Goal: Information Seeking & Learning: Learn about a topic

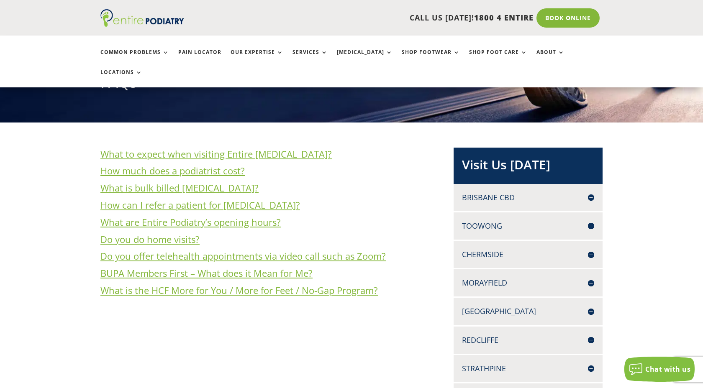
click at [397, 164] on h3 "How much does a podiatrist cost?" at bounding box center [263, 172] width 326 height 17
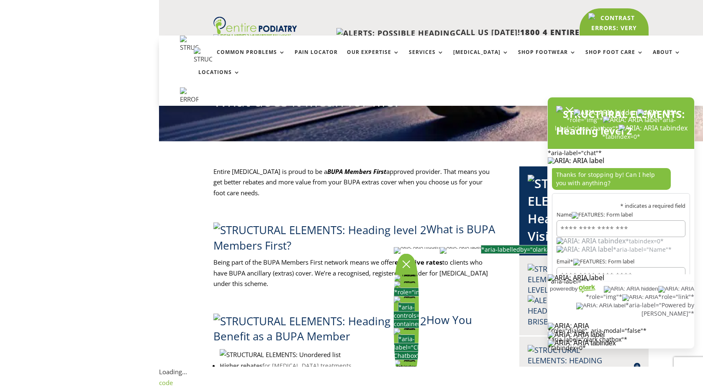
scroll to position [285, 0]
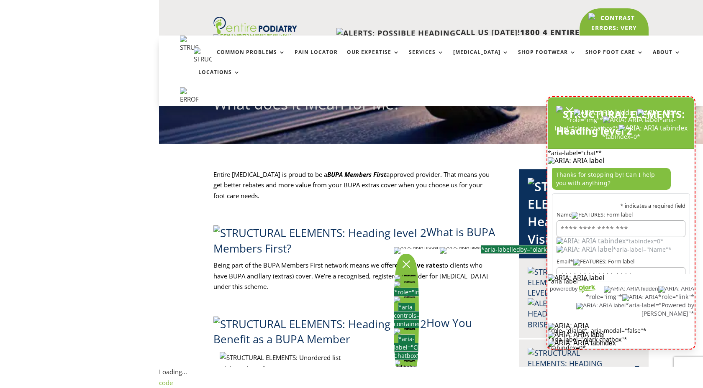
click at [667, 340] on img "olark chatbox" at bounding box center [621, 342] width 146 height 4
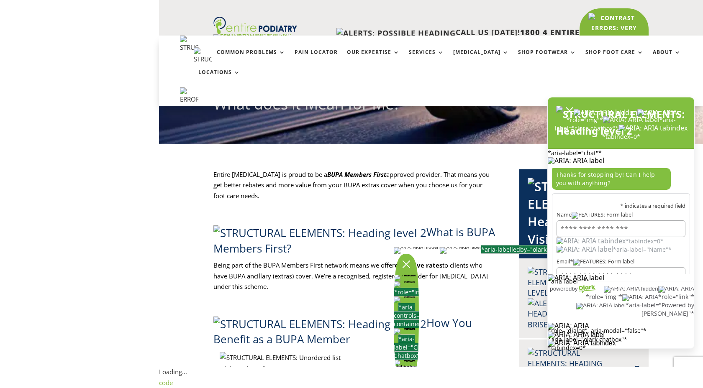
click at [436, 260] on p "Being part of the BUPA Members First network means we offer exclusive rates to …" at bounding box center [354, 279] width 282 height 39
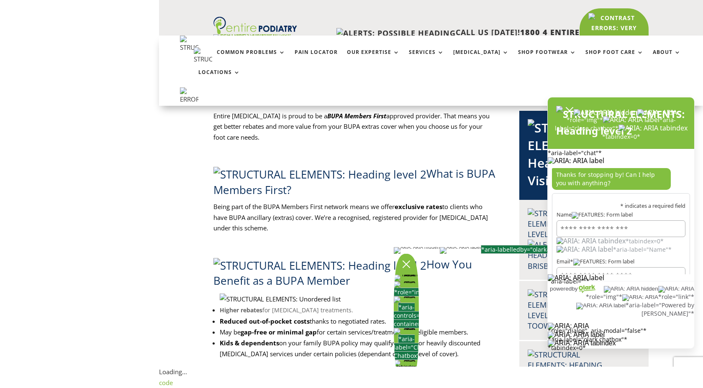
scroll to position [347, 0]
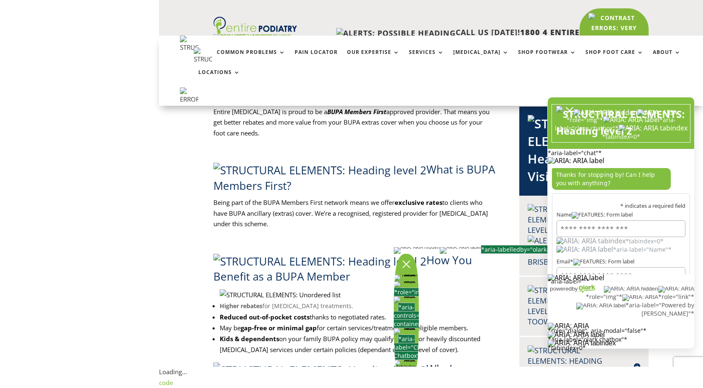
click at [567, 115] on icon "close chatbox" at bounding box center [569, 111] width 8 height 8
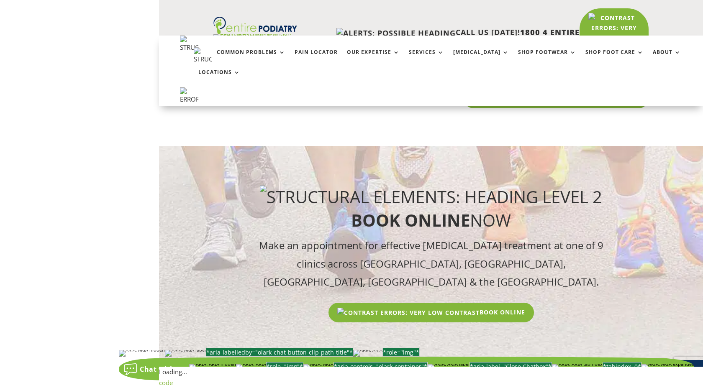
scroll to position [1788, 0]
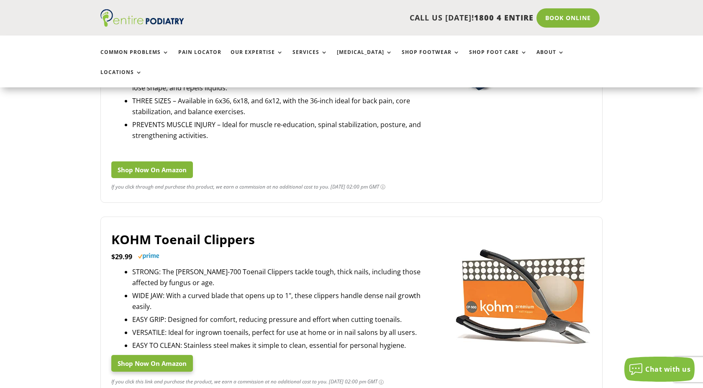
scroll to position [624, 0]
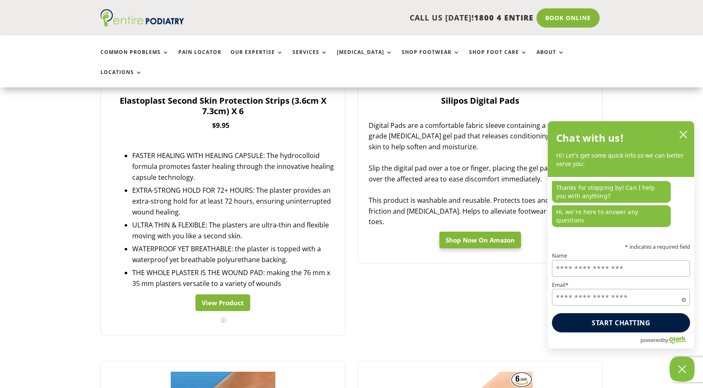
click at [217, 295] on link "View Product" at bounding box center [222, 303] width 55 height 17
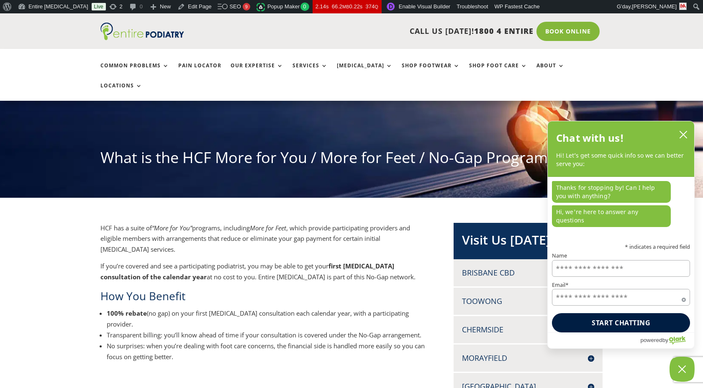
scroll to position [105, 0]
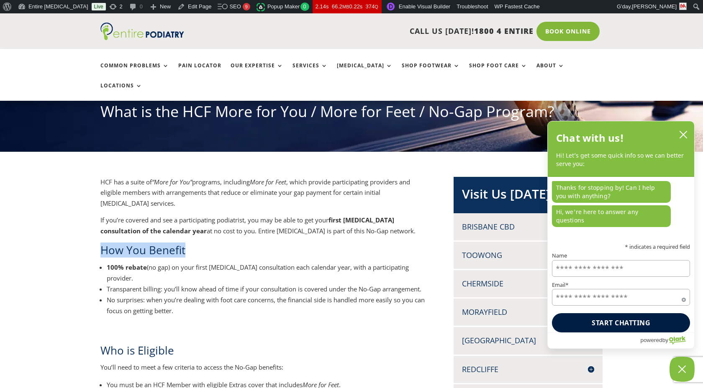
drag, startPoint x: 190, startPoint y: 231, endPoint x: 104, endPoint y: 232, distance: 85.4
click at [104, 243] on h2 "How You Benefit" at bounding box center [263, 252] width 326 height 19
copy h2 "How You Benefit"
click at [209, 222] on p "If you’re covered and see a participating podiatrist, you may be able to get yo…" at bounding box center [263, 229] width 326 height 28
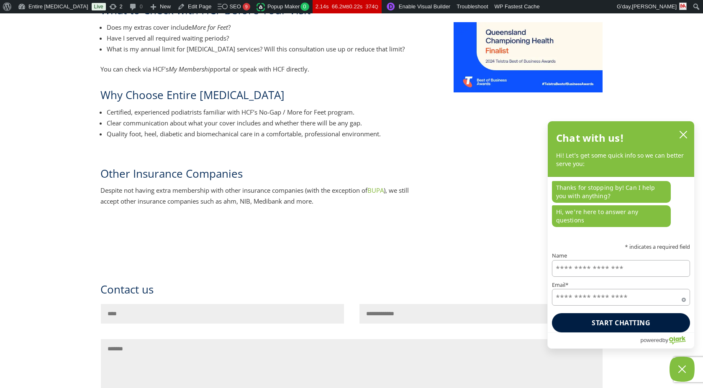
scroll to position [0, 0]
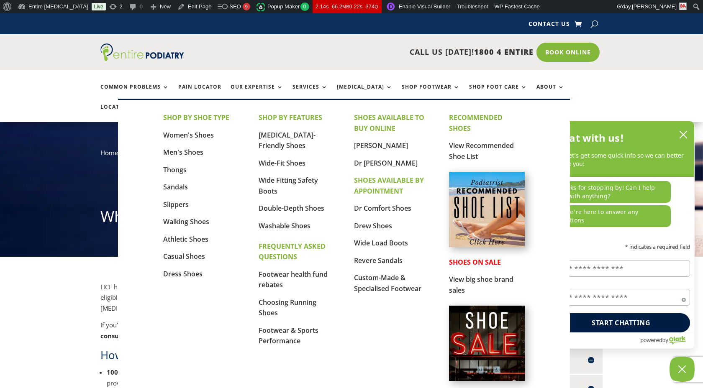
click at [479, 207] on img at bounding box center [486, 209] width 75 height 75
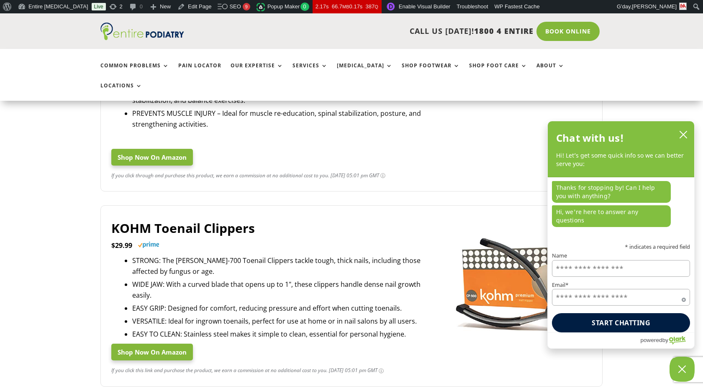
scroll to position [637, 0]
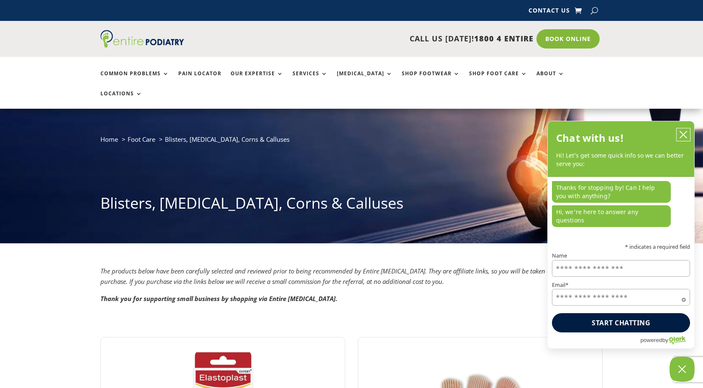
click at [685, 138] on icon "close chatbox" at bounding box center [683, 134] width 7 height 7
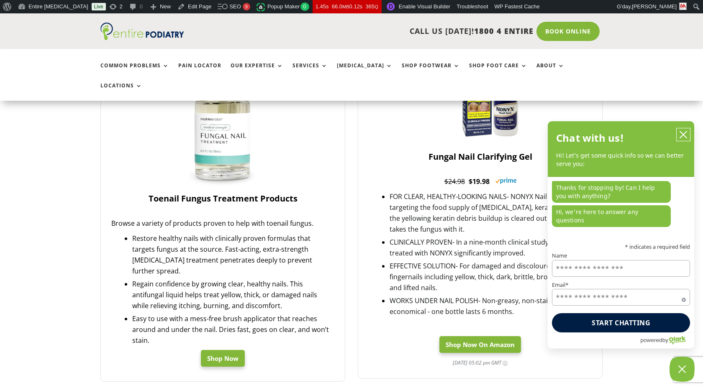
click at [686, 139] on icon "close chatbox" at bounding box center [683, 135] width 8 height 8
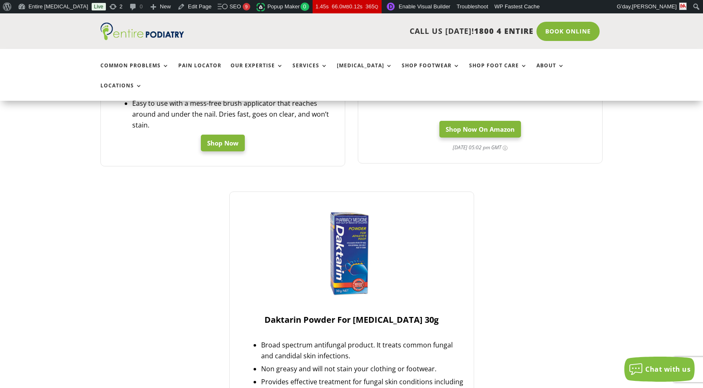
scroll to position [554, 0]
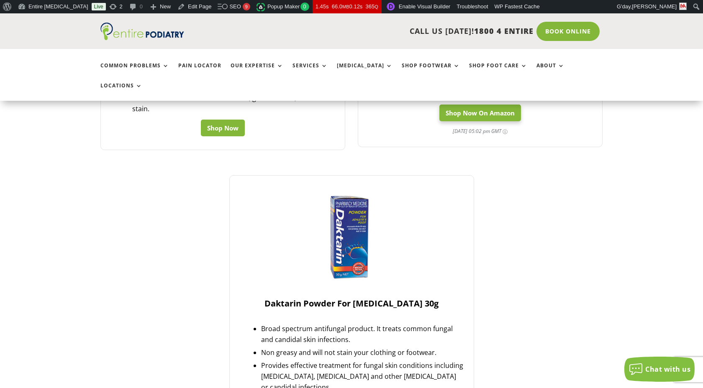
click at [223, 120] on link "Shop Now" at bounding box center [223, 128] width 44 height 17
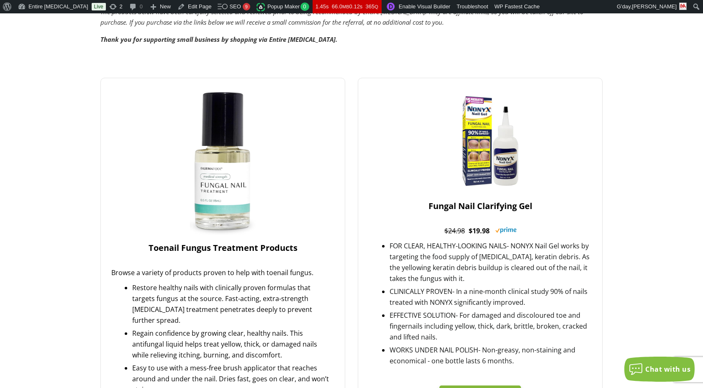
scroll to position [0, 0]
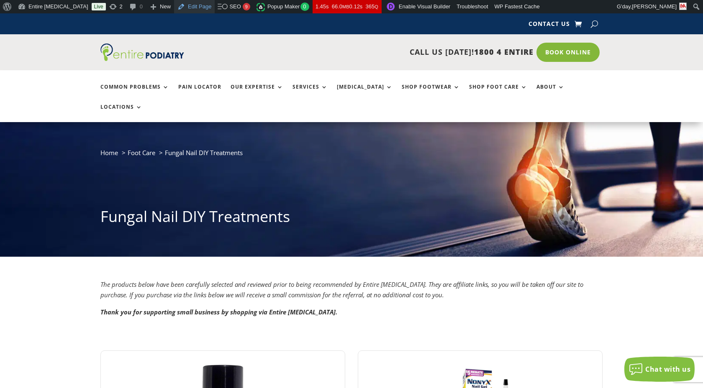
click at [179, 6] on link "Edit Page" at bounding box center [194, 6] width 41 height 13
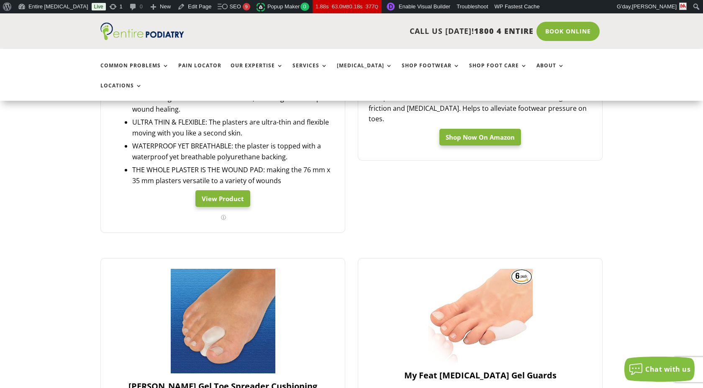
scroll to position [482, 0]
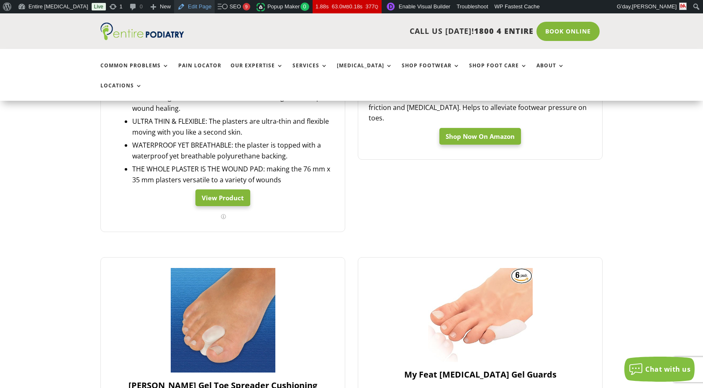
click at [174, 7] on link "Edit Page" at bounding box center [194, 6] width 41 height 13
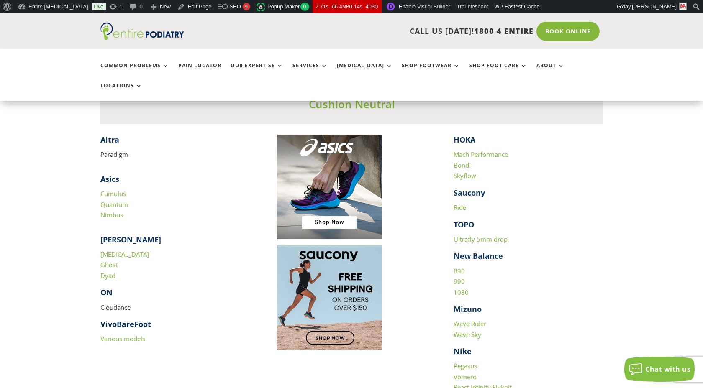
scroll to position [1237, 0]
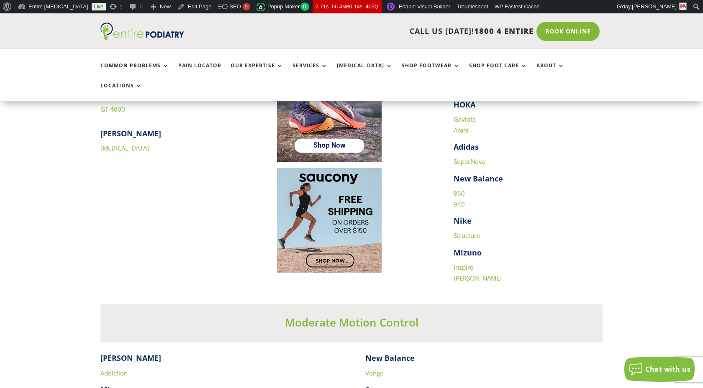
click at [466, 231] on link "Structure" at bounding box center [467, 235] width 26 height 8
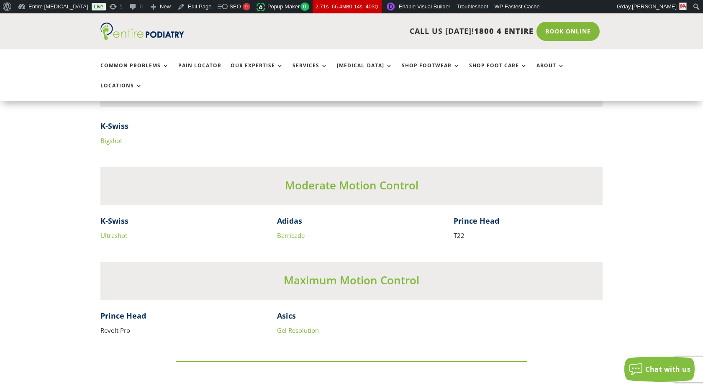
click at [293, 231] on link "Barricade" at bounding box center [291, 235] width 28 height 8
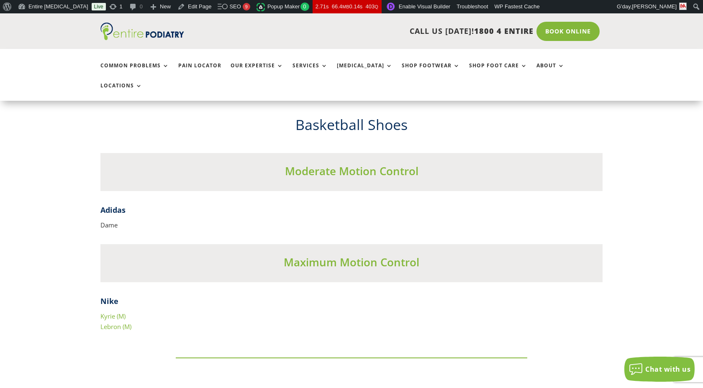
click at [108, 220] on p "Dame" at bounding box center [351, 225] width 502 height 11
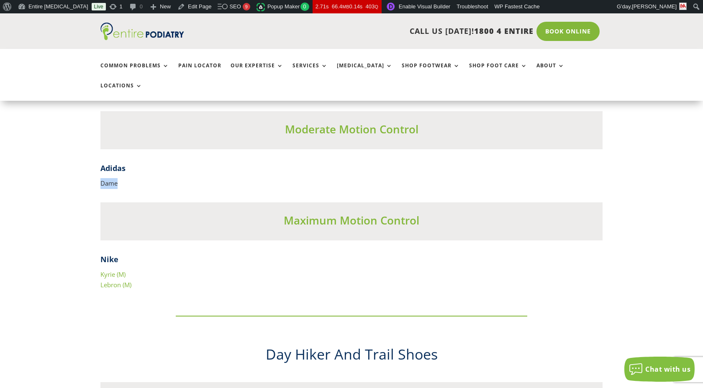
drag, startPoint x: 119, startPoint y: 175, endPoint x: 100, endPoint y: 175, distance: 18.8
click at [100, 178] on p "Dame" at bounding box center [351, 183] width 502 height 11
copy p "Dame"
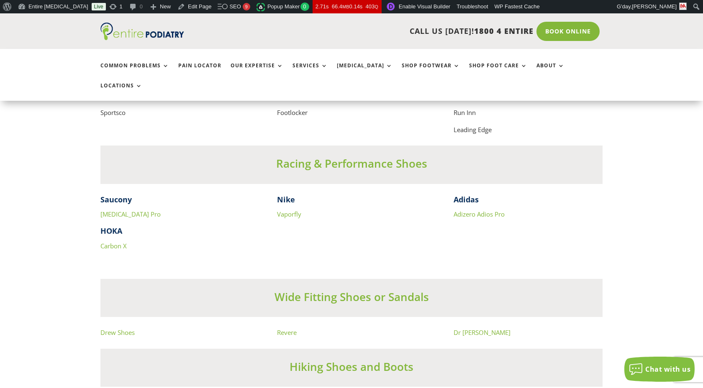
scroll to position [1163, 0]
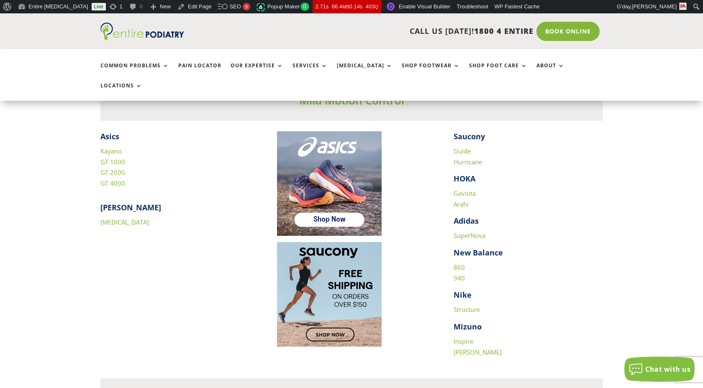
click at [473, 231] on link "SuperNova" at bounding box center [470, 235] width 32 height 8
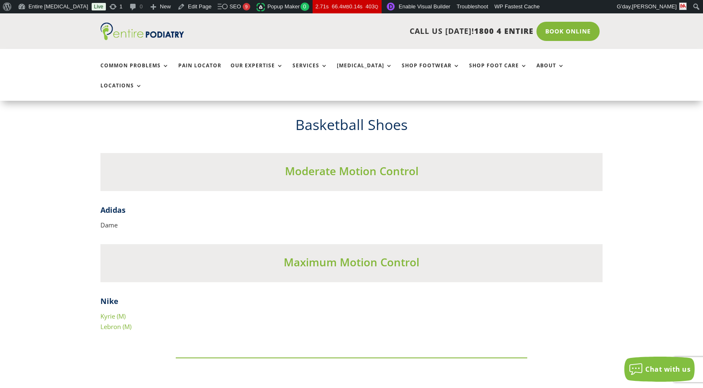
scroll to position [5413, 0]
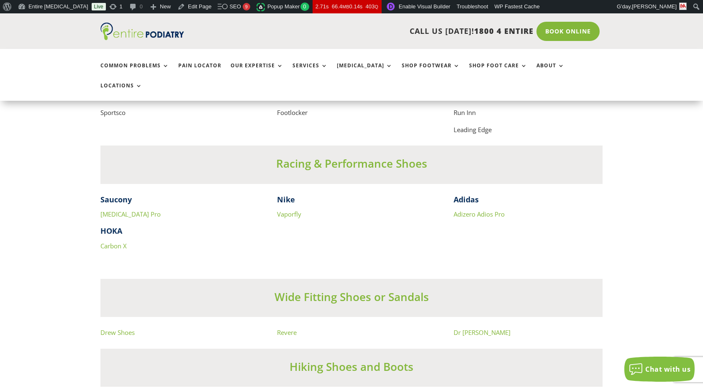
click at [471, 217] on link "Adizero Adios Pro" at bounding box center [479, 214] width 51 height 8
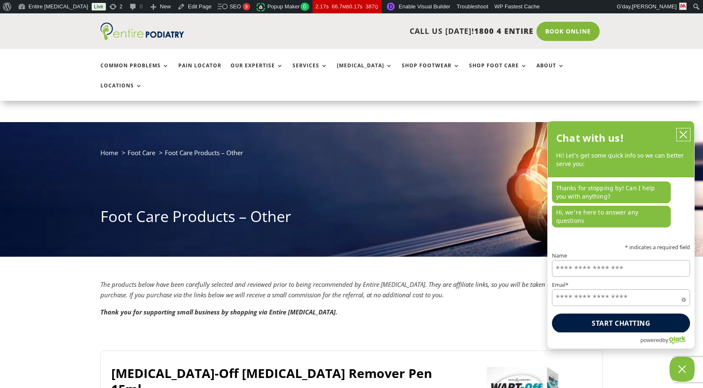
click at [687, 139] on icon "close chatbox" at bounding box center [683, 135] width 8 height 8
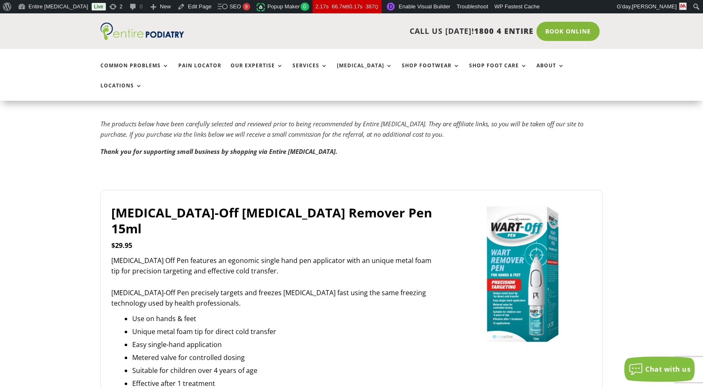
scroll to position [199, 0]
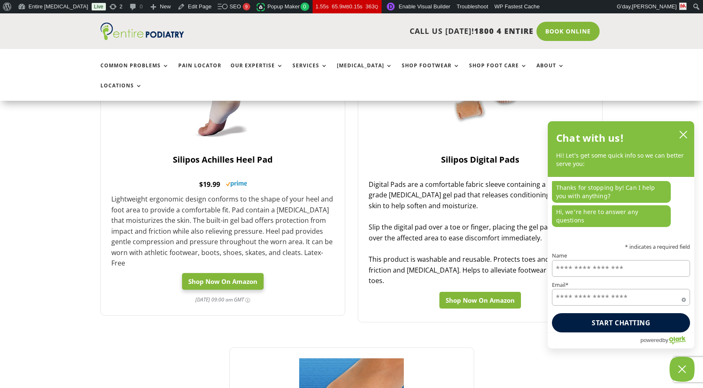
click at [460, 292] on link "Shop Now On Amazon" at bounding box center [480, 300] width 82 height 17
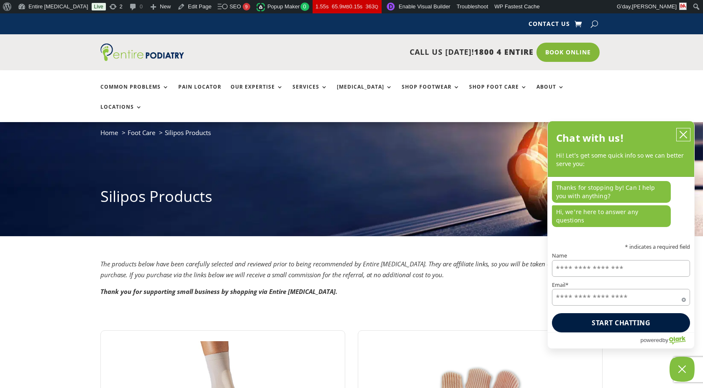
click at [682, 138] on icon "close chatbox" at bounding box center [683, 134] width 7 height 7
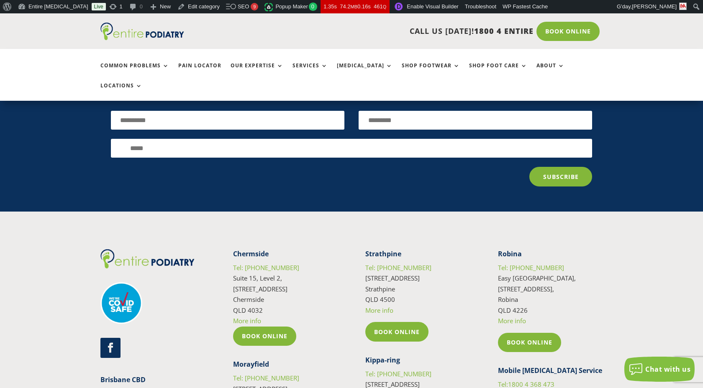
scroll to position [2654, 0]
